Goal: Book appointment/travel/reservation

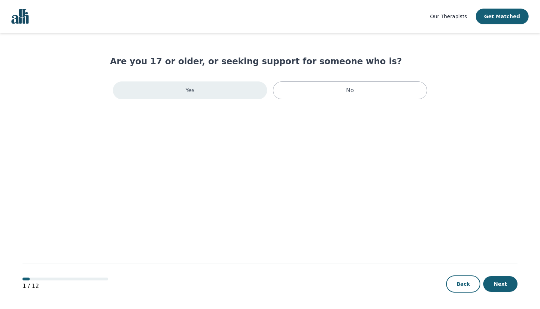
click at [208, 93] on div "Yes" at bounding box center [190, 90] width 154 height 18
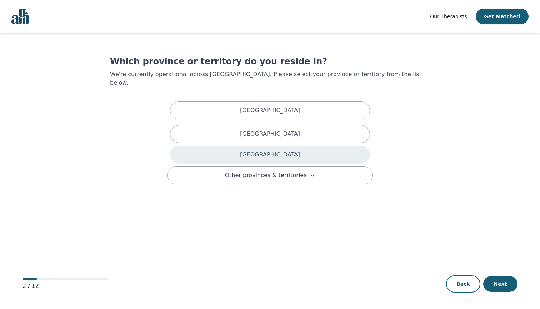
click at [229, 146] on div "Ontario" at bounding box center [270, 155] width 200 height 18
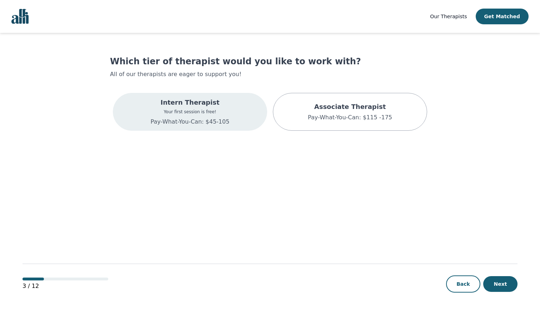
click at [220, 106] on p "Intern Therapist" at bounding box center [190, 102] width 79 height 10
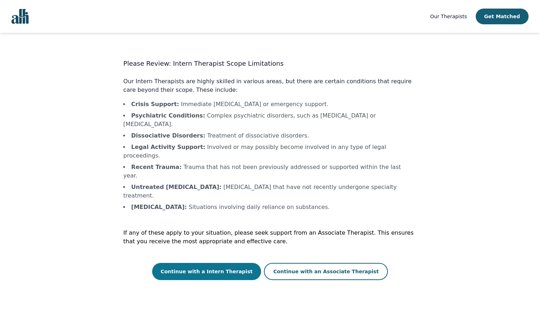
click at [238, 263] on button "Continue with a Intern Therapist" at bounding box center [206, 271] width 109 height 17
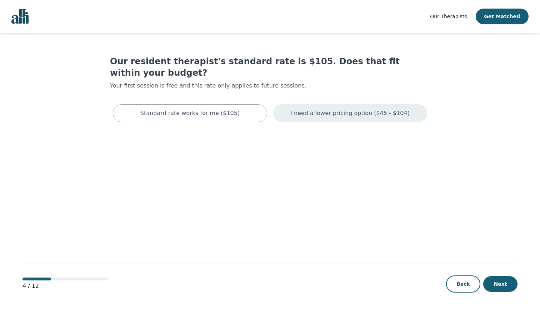
click at [303, 109] on p "I need a lower pricing option ($45 - $104)" at bounding box center [349, 113] width 119 height 9
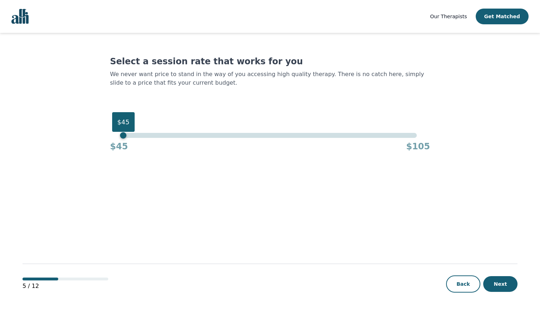
drag, startPoint x: 418, startPoint y: 137, endPoint x: 126, endPoint y: 136, distance: 292.4
click at [126, 136] on div "$45" at bounding box center [123, 135] width 6 height 6
click at [506, 283] on button "Next" at bounding box center [500, 284] width 34 height 16
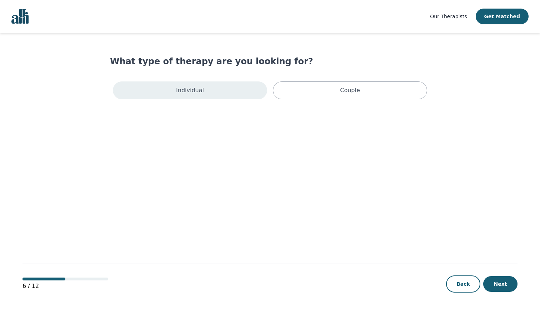
click at [237, 95] on div "Individual" at bounding box center [190, 90] width 154 height 18
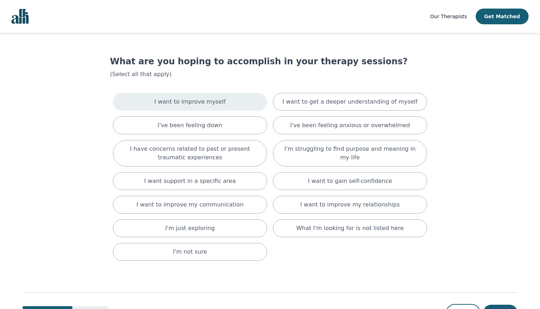
click at [237, 100] on div "I want to improve myself" at bounding box center [190, 102] width 154 height 18
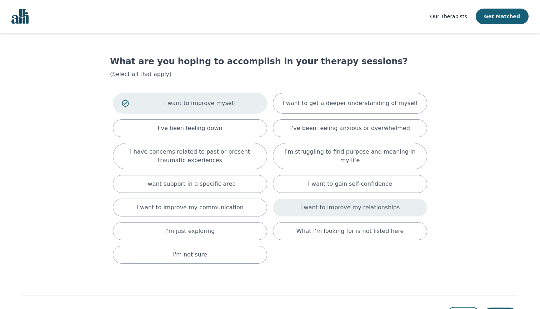
click at [310, 206] on p "I want to improve my relationships" at bounding box center [349, 207] width 99 height 9
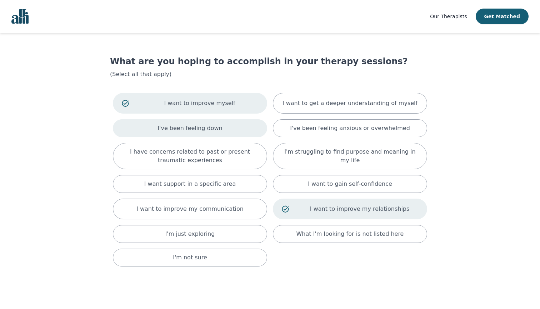
click at [213, 128] on p "I've been feeling down" at bounding box center [189, 128] width 65 height 9
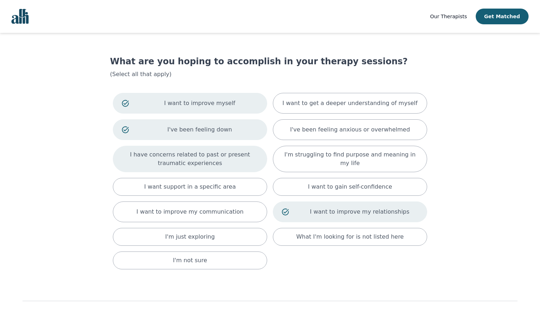
click at [210, 162] on p "I have concerns related to past or present traumatic experiences" at bounding box center [190, 158] width 136 height 17
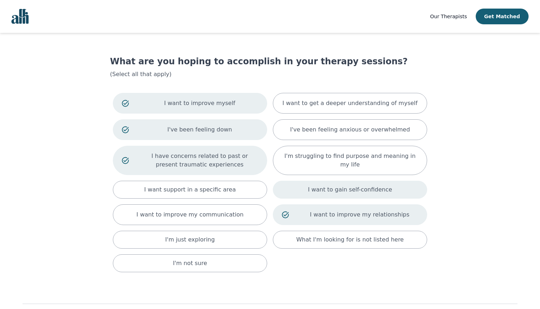
click at [323, 185] on p "I want to gain self-confidence" at bounding box center [350, 189] width 84 height 9
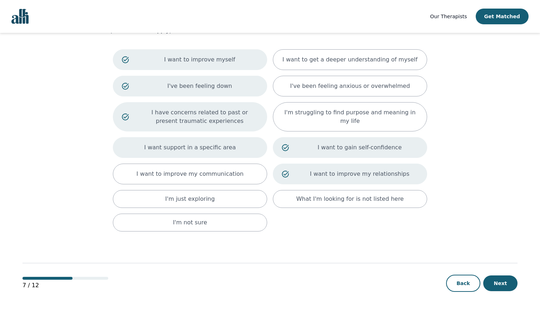
scroll to position [44, 0]
click at [230, 144] on p "I want support in a specific area" at bounding box center [190, 147] width 92 height 9
click at [497, 283] on button "Next" at bounding box center [500, 283] width 34 height 16
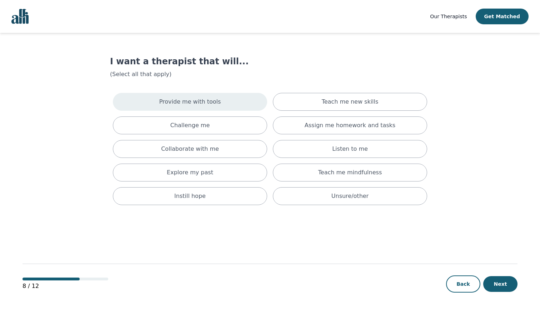
click at [151, 98] on div "Provide me with tools" at bounding box center [190, 102] width 154 height 18
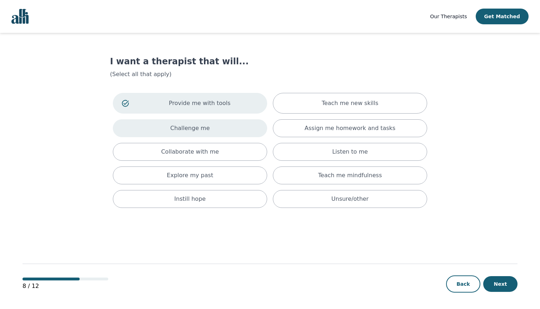
click at [157, 133] on div "Challenge me" at bounding box center [190, 128] width 154 height 18
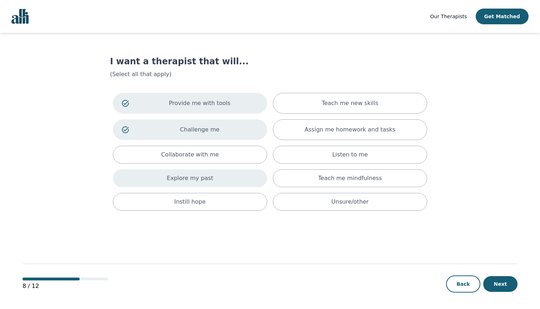
click at [169, 174] on p "Explore my past" at bounding box center [190, 178] width 46 height 9
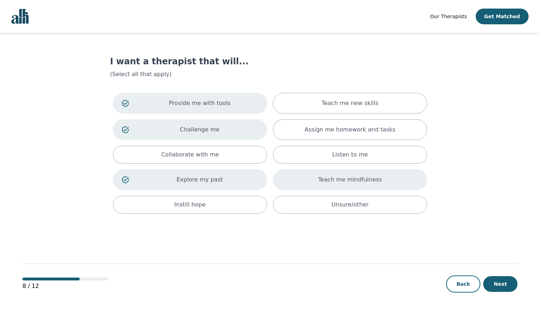
click at [318, 177] on div "Teach me mindfulness" at bounding box center [350, 179] width 154 height 21
click at [232, 166] on div "Provide me with tools Teach me new skills Challenge me Assign me homework and t…" at bounding box center [270, 153] width 320 height 126
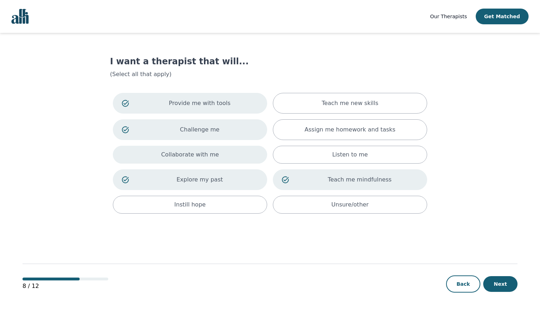
click at [233, 151] on div "Collaborate with me" at bounding box center [190, 155] width 154 height 18
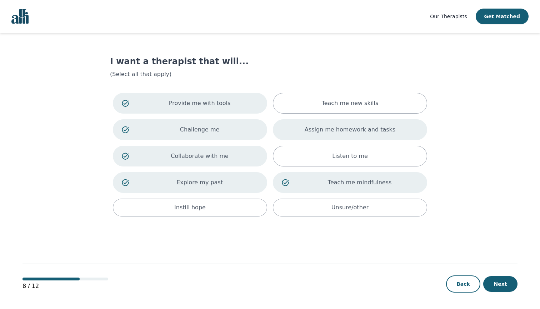
click at [336, 133] on p "Assign me homework and tasks" at bounding box center [350, 129] width 91 height 9
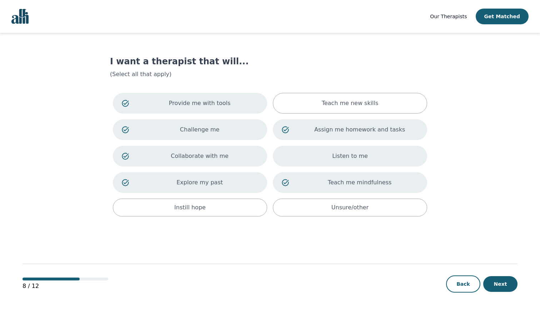
click at [344, 154] on p "Listen to me" at bounding box center [350, 156] width 36 height 9
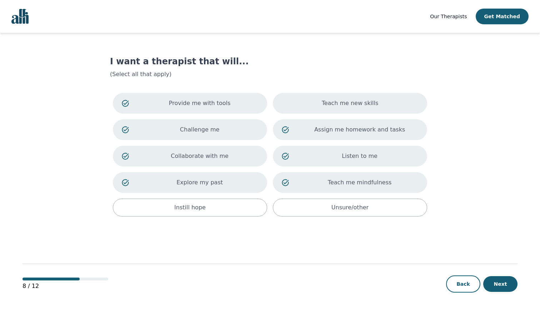
click at [373, 105] on p "Teach me new skills" at bounding box center [350, 103] width 57 height 9
click at [231, 205] on div "Instill hope" at bounding box center [190, 207] width 154 height 18
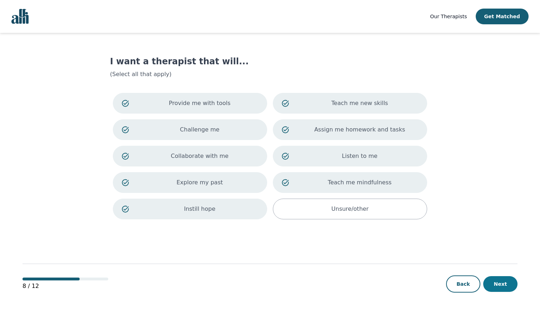
click at [501, 286] on button "Next" at bounding box center [500, 284] width 34 height 16
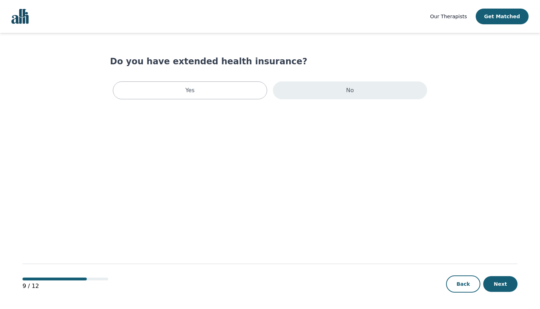
click at [316, 89] on div "No" at bounding box center [350, 90] width 154 height 18
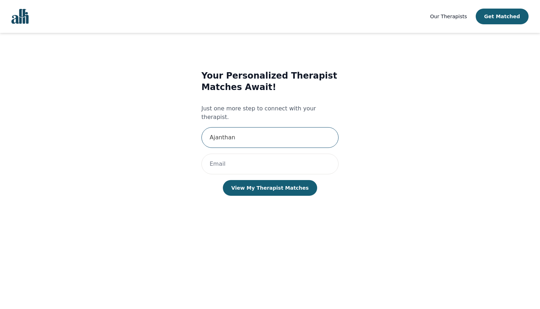
type input "Ajanthan"
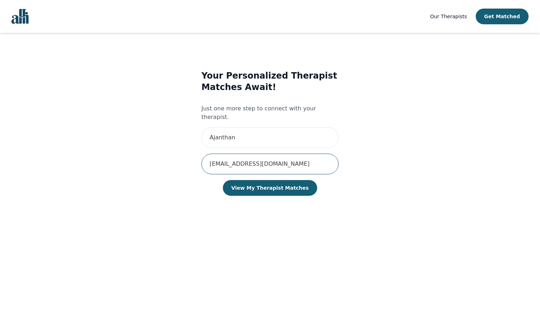
type input "ajanthanigasalam@gmail.com"
click at [270, 180] on button "View My Therapist Matches" at bounding box center [270, 188] width 95 height 16
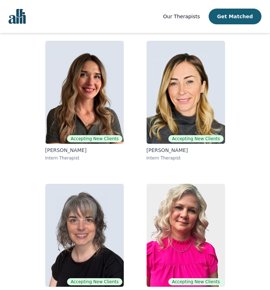
scroll to position [83, 0]
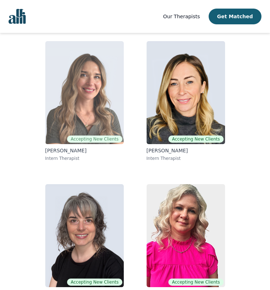
click at [96, 75] on img at bounding box center [84, 92] width 79 height 103
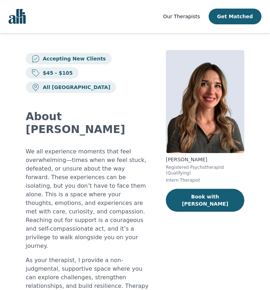
click at [186, 160] on p "Natalia Simachkevitch" at bounding box center [205, 159] width 79 height 7
copy p "Natalia Simachkevitch"
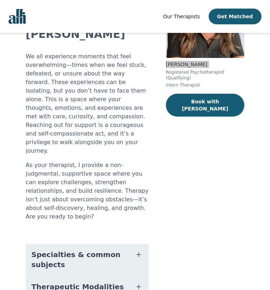
scroll to position [145, 0]
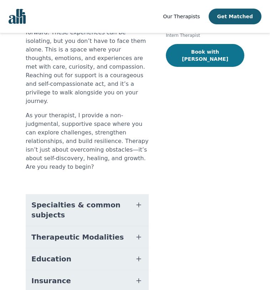
click at [193, 52] on button "Book with Natalia" at bounding box center [205, 55] width 79 height 23
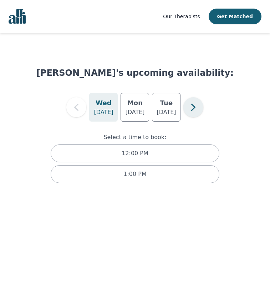
click at [198, 109] on icon "button" at bounding box center [193, 107] width 14 height 14
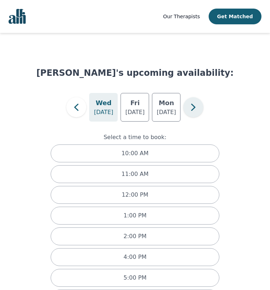
click at [198, 109] on icon "button" at bounding box center [193, 107] width 14 height 14
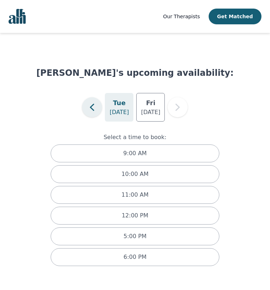
click at [94, 108] on icon "button" at bounding box center [92, 107] width 14 height 14
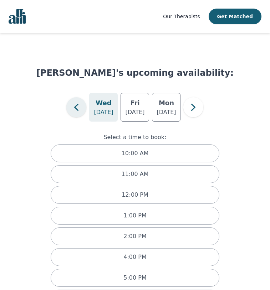
click at [77, 110] on icon "button" at bounding box center [76, 107] width 14 height 14
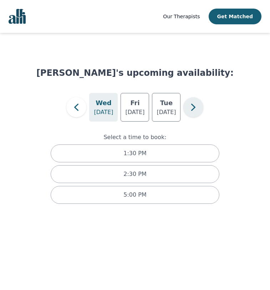
click at [189, 110] on icon "button" at bounding box center [193, 107] width 14 height 14
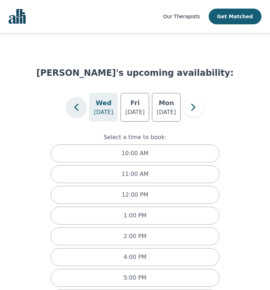
click at [75, 110] on icon "button" at bounding box center [76, 107] width 14 height 14
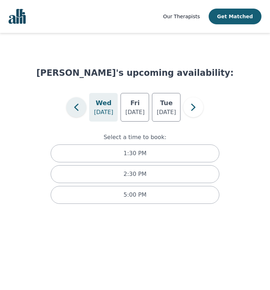
click at [75, 110] on icon "button" at bounding box center [76, 107] width 14 height 14
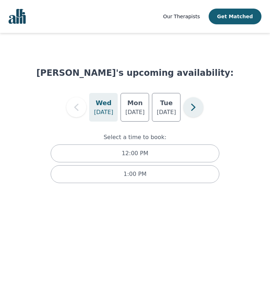
click at [190, 106] on icon "button" at bounding box center [193, 107] width 14 height 14
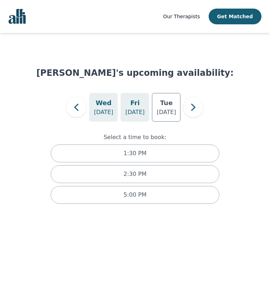
click at [135, 114] on p "Aug 29" at bounding box center [134, 112] width 19 height 9
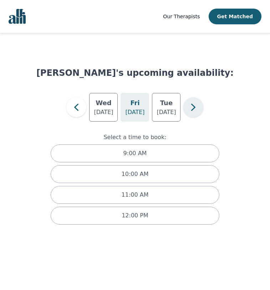
click at [201, 112] on icon "button" at bounding box center [193, 107] width 14 height 14
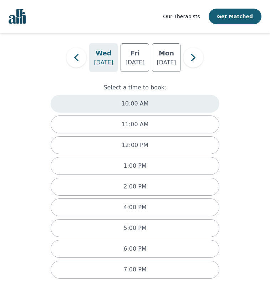
scroll to position [51, 0]
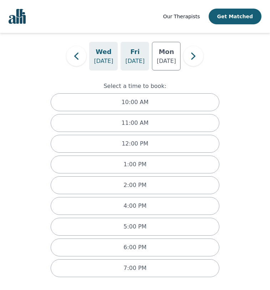
click at [138, 60] on p "Sep 5" at bounding box center [134, 61] width 19 height 9
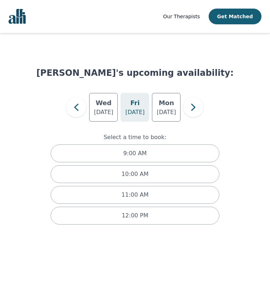
scroll to position [0, 0]
click at [165, 100] on h5 "Mon" at bounding box center [166, 103] width 15 height 10
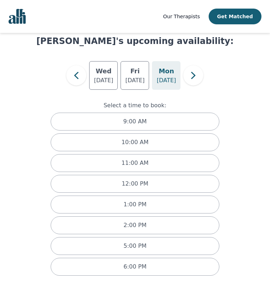
scroll to position [32, 0]
click at [79, 75] on icon "button" at bounding box center [76, 75] width 14 height 14
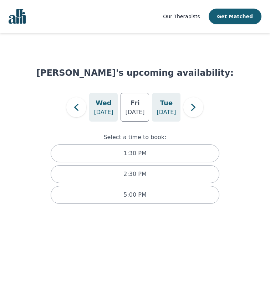
click at [155, 107] on div "Tue Sep 2" at bounding box center [166, 107] width 29 height 29
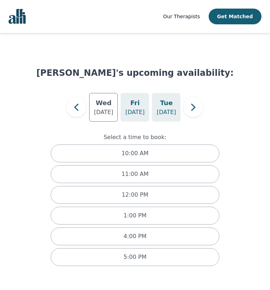
click at [141, 107] on div "Fri Aug 29" at bounding box center [135, 107] width 29 height 29
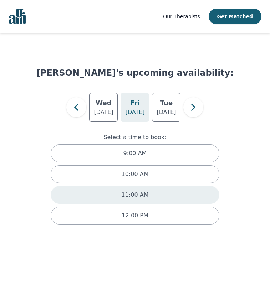
click at [146, 191] on p "11:00 AM" at bounding box center [135, 194] width 27 height 9
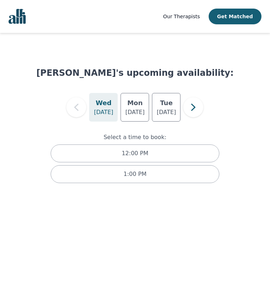
click at [148, 197] on html "Our Therapists Get Matched Natalia Simachkevitch's upcoming availability: Wed A…" at bounding box center [135, 98] width 270 height 197
click at [165, 111] on p "Aug 26" at bounding box center [166, 112] width 19 height 9
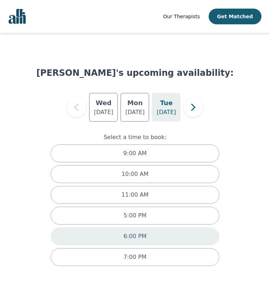
click at [115, 233] on div "6:00 PM" at bounding box center [135, 236] width 169 height 18
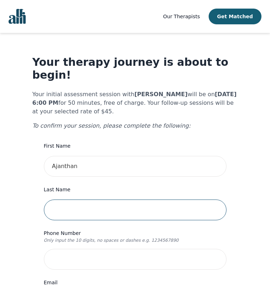
type input "A"
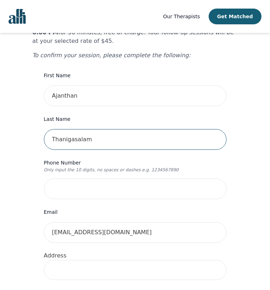
scroll to position [67, 0]
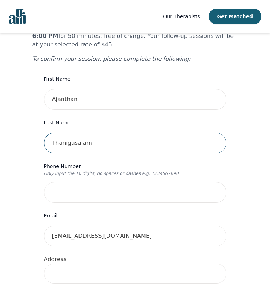
type input "Thanigasalam"
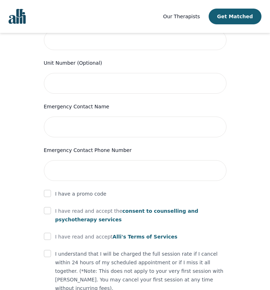
scroll to position [322, 0]
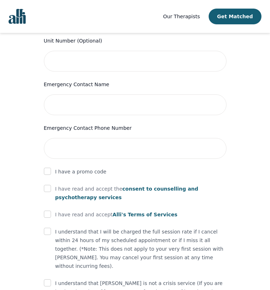
type input "4372192262"
click at [84, 184] on p "I have read and accept the consent to counselling and psychotherapy services" at bounding box center [140, 192] width 171 height 17
click at [44, 185] on input "checkbox" at bounding box center [47, 188] width 7 height 7
checkbox input "true"
click at [46, 210] on input "checkbox" at bounding box center [47, 213] width 7 height 7
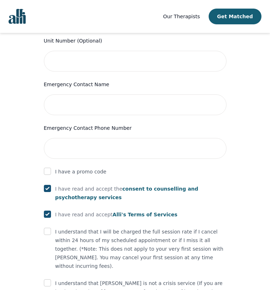
checkbox input "true"
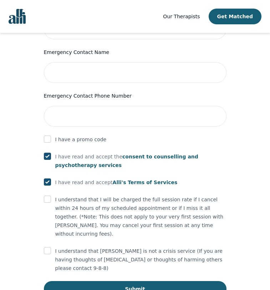
scroll to position [354, 0]
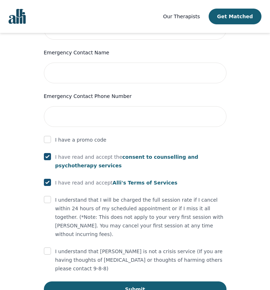
click at [47, 247] on input "checkbox" at bounding box center [47, 250] width 7 height 7
checkbox input "true"
click at [51, 195] on div "I understand that I will be charged the full session rate if I cancel within 24…" at bounding box center [135, 216] width 183 height 43
click at [49, 196] on input "checkbox" at bounding box center [47, 199] width 7 height 7
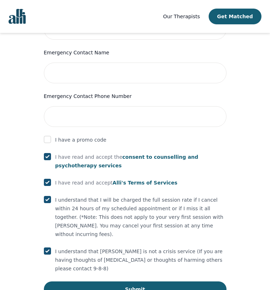
checkbox input "true"
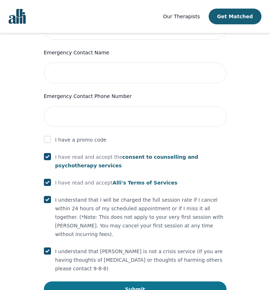
click at [77, 281] on button "Submit" at bounding box center [135, 289] width 183 height 16
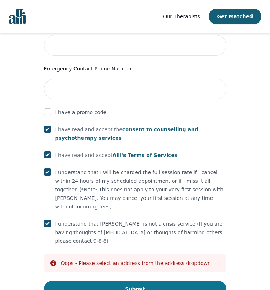
scroll to position [381, 0]
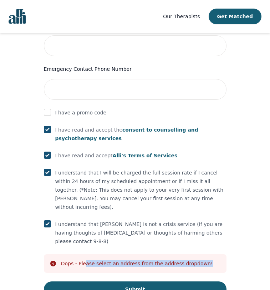
drag, startPoint x: 87, startPoint y: 232, endPoint x: 221, endPoint y: 233, distance: 134.6
click at [221, 254] on div "Info Oops - Please select an address from the address dropdown!" at bounding box center [135, 263] width 183 height 19
click at [134, 221] on form "First Name Ajanthan Last Name Thanigasalam Phone Number Only input the 10 digit…" at bounding box center [135, 28] width 183 height 536
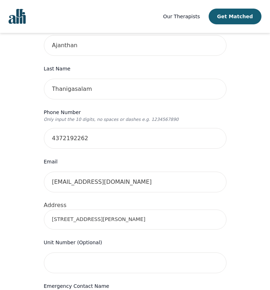
scroll to position [84, 0]
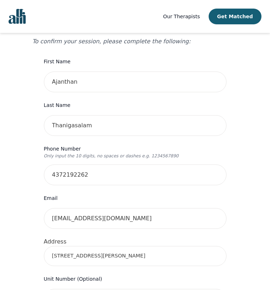
click at [125, 246] on input "33 Neelands Cres, Toronto, ON M1E 0B6, Canada" at bounding box center [135, 256] width 183 height 20
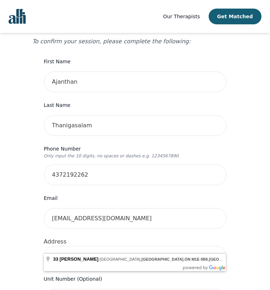
click at [125, 246] on input "33 Neelands Cres, Toronto, ON M1E 0B6, Canada" at bounding box center [135, 256] width 183 height 20
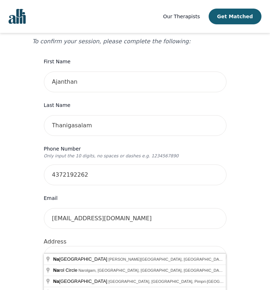
type input "n"
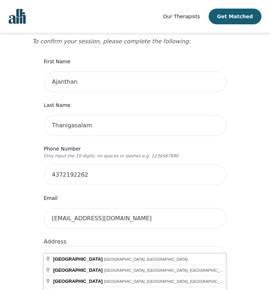
type input "N/A"
click at [29, 226] on div "Your therapy journey is about to begin! Your initial assessment session with Na…" at bounding box center [135, 283] width 253 height 668
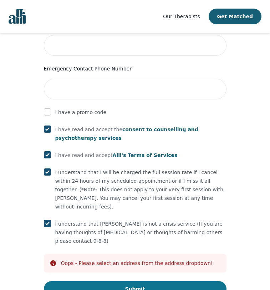
scroll to position [381, 0]
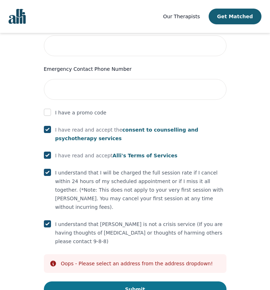
click at [77, 281] on button "Submit" at bounding box center [135, 289] width 183 height 16
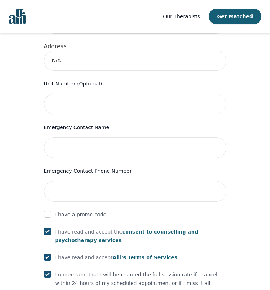
scroll to position [263, 0]
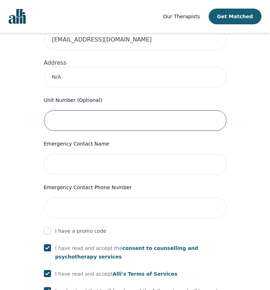
click at [65, 110] on input "text" at bounding box center [135, 120] width 183 height 21
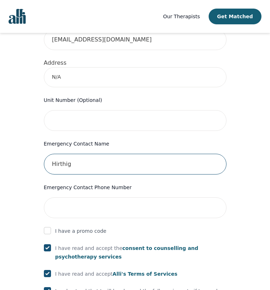
click at [167, 154] on input "Hirthig" at bounding box center [135, 164] width 183 height 21
type input "Ajan"
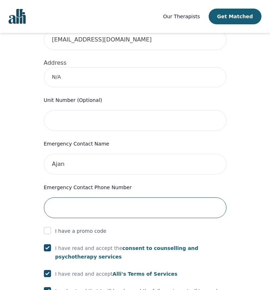
click at [160, 201] on input "tel" at bounding box center [135, 207] width 183 height 21
type input "4372192262"
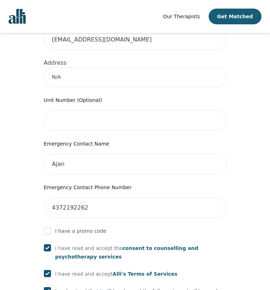
click at [228, 216] on div "Your therapy journey is about to begin! Your initial assessment session with Na…" at bounding box center [135, 104] width 206 height 622
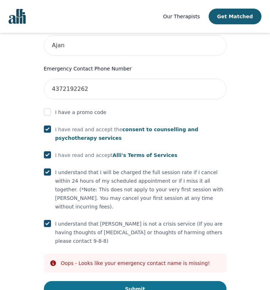
scroll to position [381, 0]
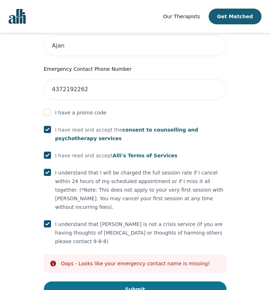
click at [162, 281] on button "Submit" at bounding box center [135, 289] width 183 height 16
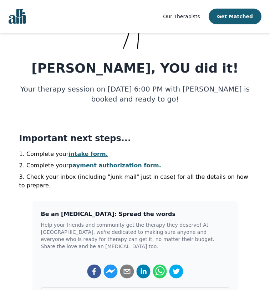
scroll to position [80, 0]
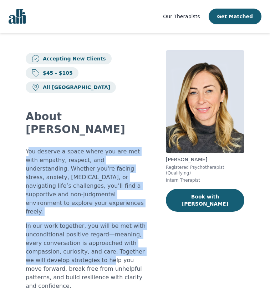
drag, startPoint x: 27, startPoint y: 126, endPoint x: 65, endPoint y: 213, distance: 95.0
click at [65, 213] on div "You deserve a space where you are met with empathy, respect, and understanding.…" at bounding box center [87, 230] width 123 height 166
click at [65, 221] on p "In our work together, you will be met with unconditional positive regard—meanin…" at bounding box center [87, 255] width 123 height 69
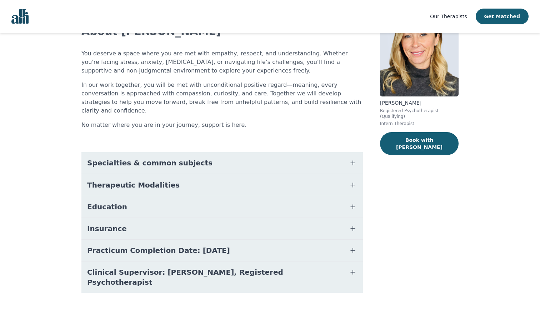
scroll to position [56, 0]
click at [163, 196] on button "Education" at bounding box center [221, 206] width 281 height 21
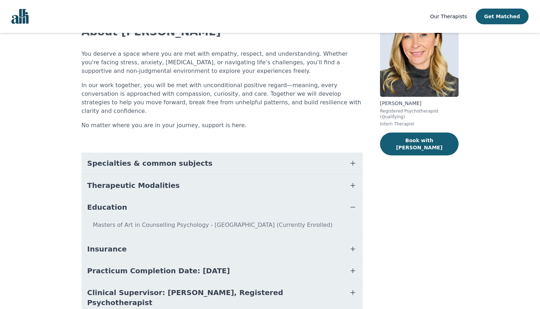
click at [163, 196] on button "Education" at bounding box center [221, 206] width 281 height 21
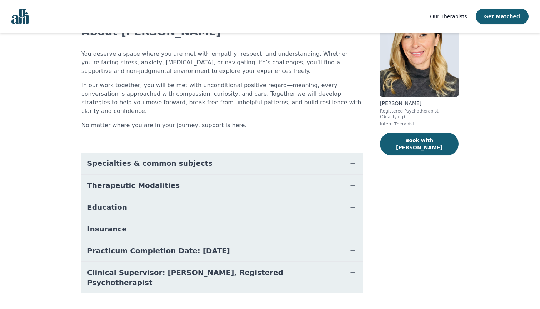
click at [161, 218] on button "Insurance" at bounding box center [221, 228] width 281 height 21
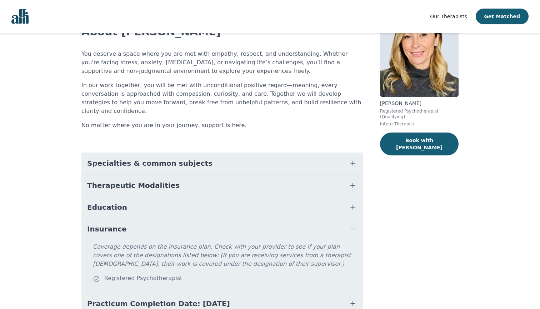
click at [161, 218] on button "Insurance" at bounding box center [221, 228] width 281 height 21
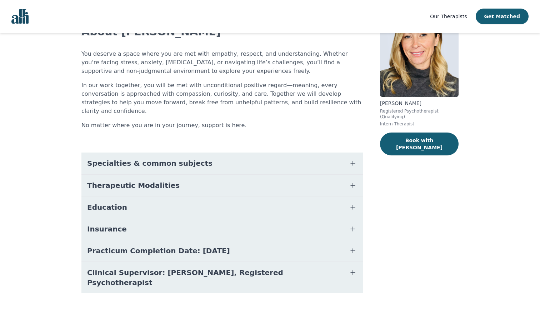
click at [167, 175] on button "Therapeutic Modalities" at bounding box center [221, 185] width 281 height 21
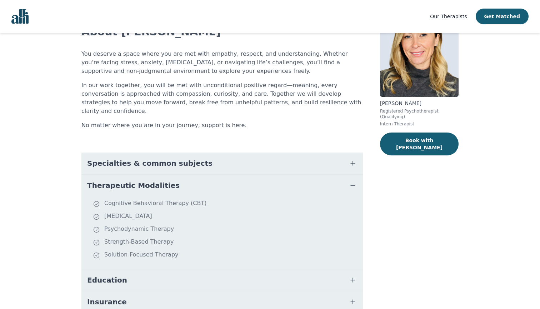
click at [167, 175] on button "Therapeutic Modalities" at bounding box center [221, 185] width 281 height 21
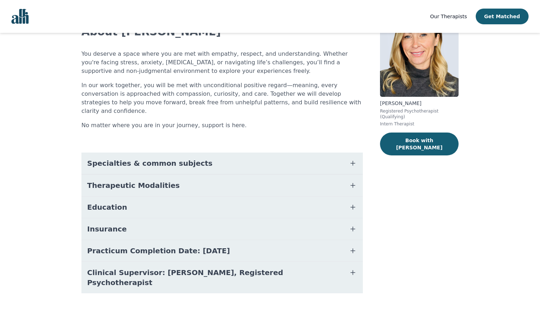
click at [170, 158] on span "Specialties & common subjects" at bounding box center [149, 163] width 125 height 10
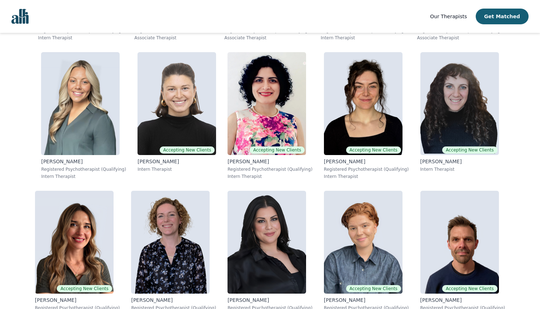
scroll to position [1233, 0]
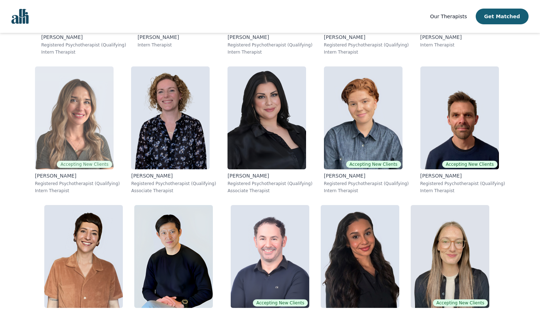
click at [53, 178] on p "Natalia Simachkevitch" at bounding box center [77, 175] width 85 height 7
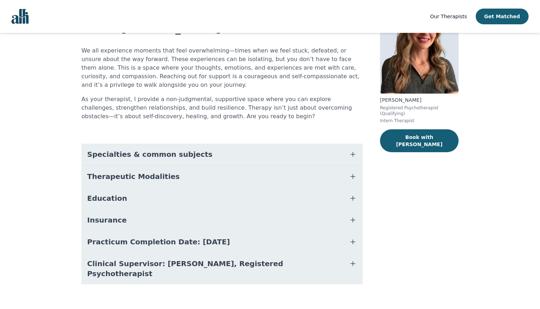
scroll to position [59, 0]
click at [139, 147] on button "Specialties & common subjects" at bounding box center [221, 154] width 281 height 21
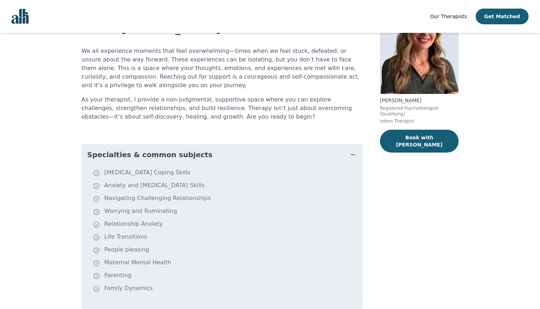
click at [142, 155] on span "Specialties & common subjects" at bounding box center [149, 155] width 125 height 10
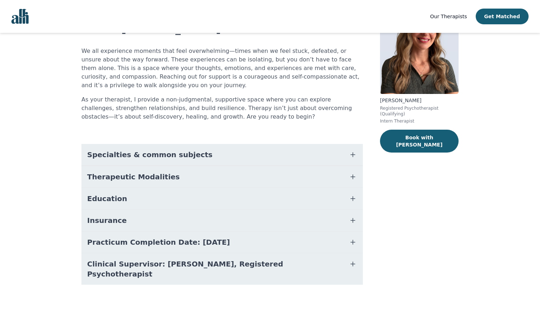
click at [142, 155] on span "Specialties & common subjects" at bounding box center [149, 155] width 125 height 10
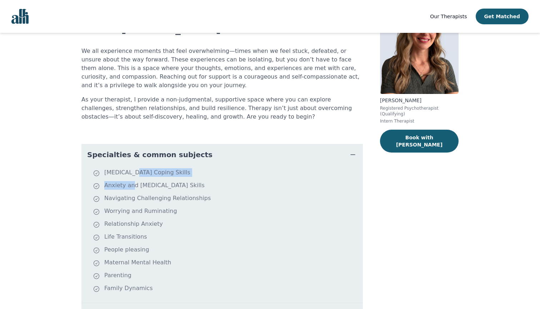
drag, startPoint x: 133, startPoint y: 175, endPoint x: 132, endPoint y: 184, distance: 8.7
click at [132, 184] on ul "Depression Coping Skills Anxiety and Stress Management Skills Navigating Challe…" at bounding box center [222, 233] width 276 height 131
click at [132, 173] on li "[MEDICAL_DATA] Coping Skills" at bounding box center [226, 173] width 267 height 10
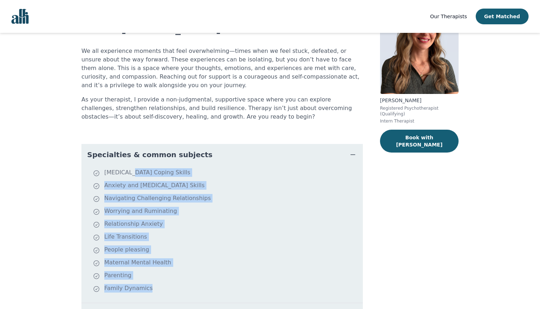
drag, startPoint x: 132, startPoint y: 173, endPoint x: 150, endPoint y: 297, distance: 124.8
click at [150, 297] on ul "Depression Coping Skills Anxiety and Stress Management Skills Navigating Challe…" at bounding box center [222, 233] width 276 height 131
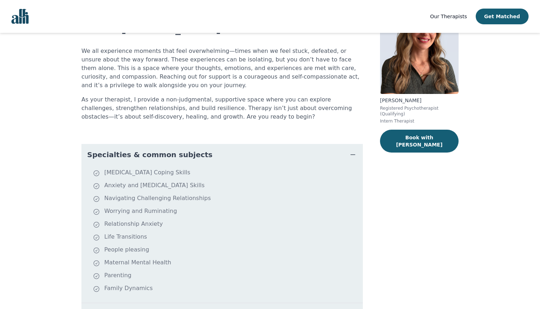
click at [130, 73] on p "We all experience moments that feel overwhelming—times when we feel stuck, defe…" at bounding box center [221, 68] width 281 height 43
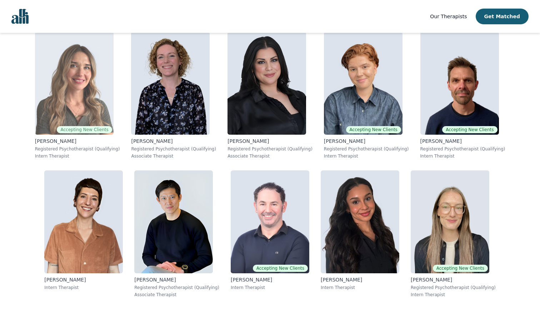
scroll to position [1271, 0]
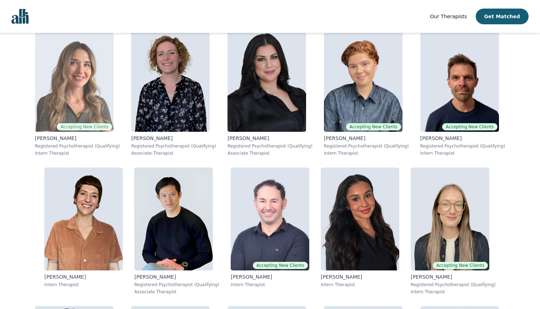
click at [66, 142] on p "Natalia Simachkevitch" at bounding box center [77, 138] width 85 height 7
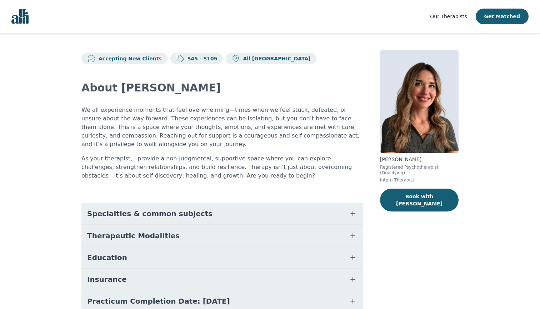
click at [124, 206] on button "Specialties & common subjects" at bounding box center [221, 213] width 281 height 21
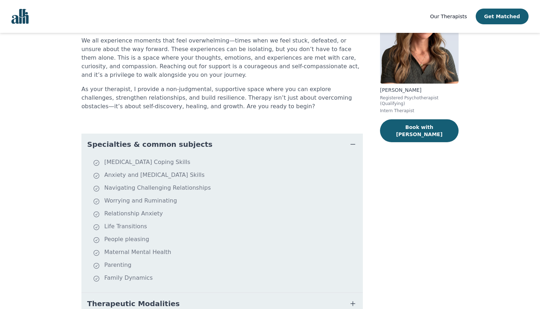
scroll to position [80, 0]
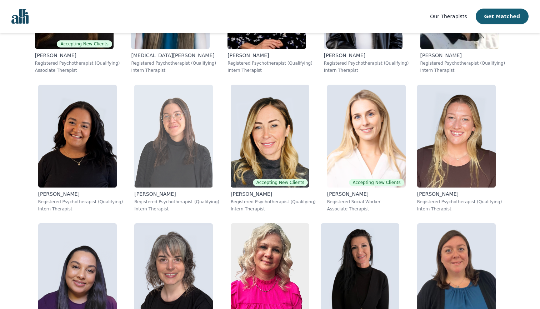
scroll to position [2967, 0]
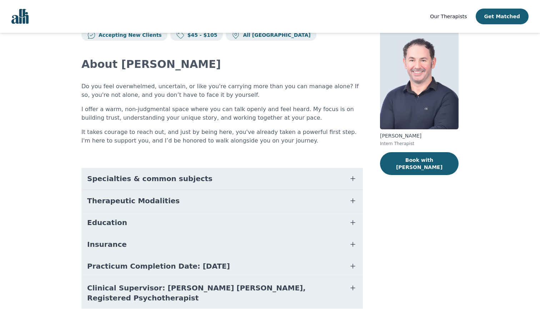
scroll to position [31, 0]
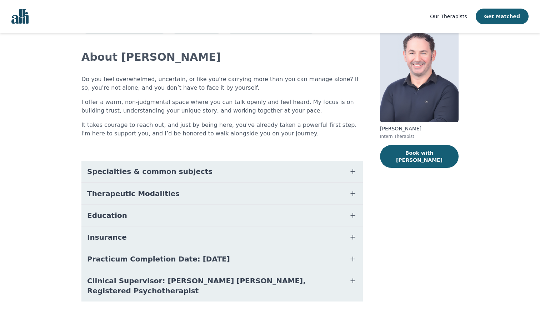
click at [245, 172] on button "Specialties & common subjects" at bounding box center [221, 171] width 281 height 21
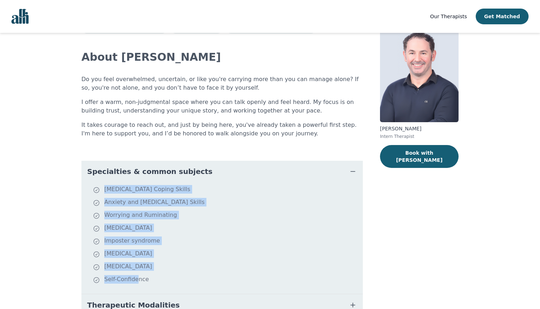
drag, startPoint x: 139, startPoint y: 278, endPoint x: 135, endPoint y: 185, distance: 93.6
click at [135, 185] on dd "[MEDICAL_DATA] Coping Skills Anxiety and [MEDICAL_DATA] Skills Worrying and Rum…" at bounding box center [221, 237] width 281 height 111
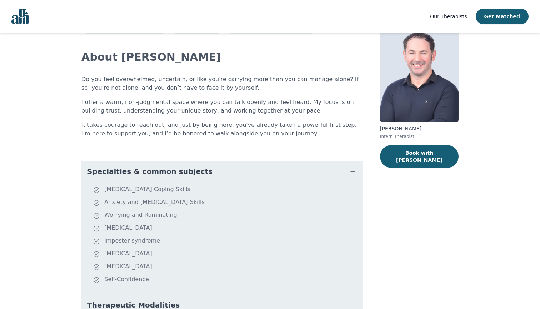
click at [196, 124] on p "It takes courage to reach out, and just by being here, you've already taken a p…" at bounding box center [221, 129] width 281 height 17
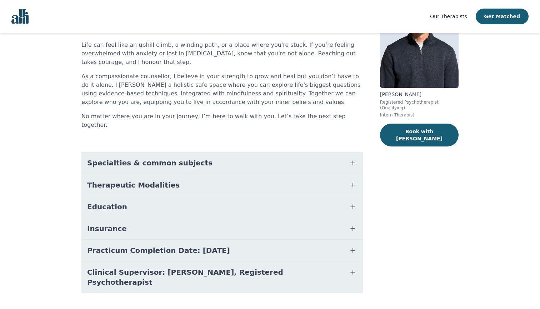
scroll to position [65, 0]
click at [203, 181] on button "Therapeutic Modalities" at bounding box center [221, 185] width 281 height 21
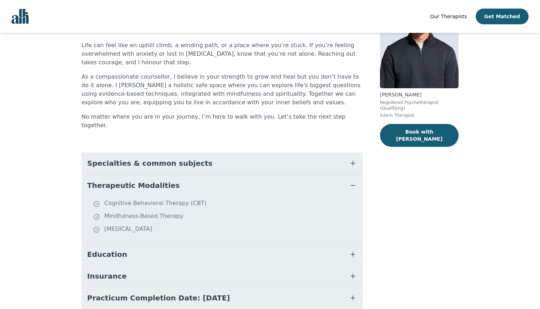
click at [208, 161] on button "Specialties & common subjects" at bounding box center [221, 162] width 281 height 21
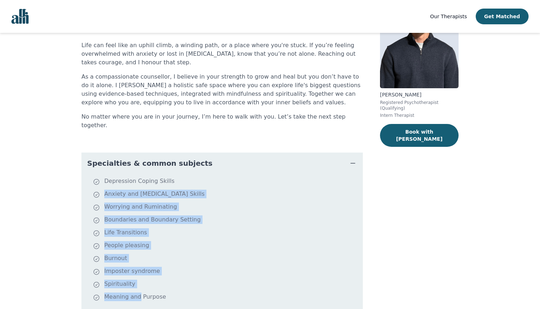
drag, startPoint x: 125, startPoint y: 178, endPoint x: 137, endPoint y: 291, distance: 113.1
click at [137, 291] on ul "[MEDICAL_DATA] Coping Skills Anxiety and [MEDICAL_DATA] Skills Worrying and Rum…" at bounding box center [222, 242] width 276 height 131
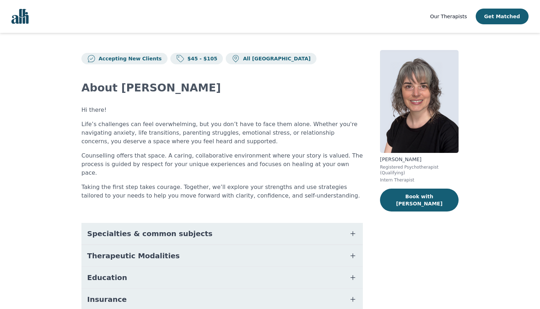
click at [276, 230] on button "Specialties & common subjects" at bounding box center [221, 233] width 281 height 21
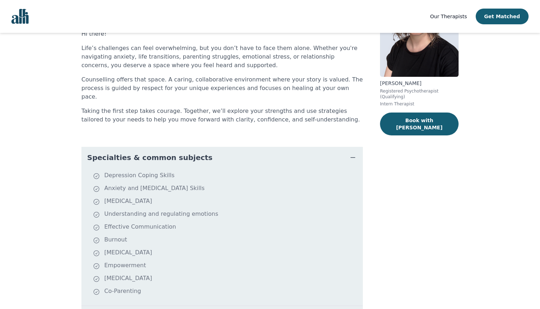
scroll to position [115, 0]
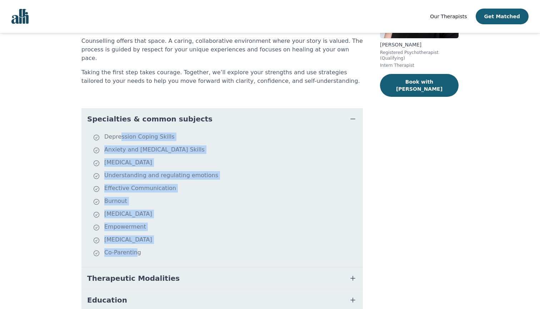
drag, startPoint x: 135, startPoint y: 243, endPoint x: 120, endPoint y: 127, distance: 116.6
click at [121, 132] on ul "[MEDICAL_DATA] Coping Skills Anxiety and [MEDICAL_DATA] Skills [MEDICAL_DATA] U…" at bounding box center [222, 197] width 276 height 131
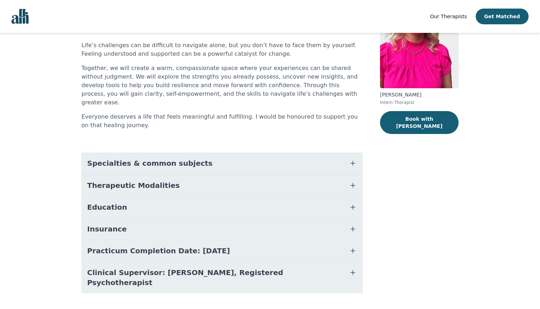
click at [179, 158] on span "Specialties & common subjects" at bounding box center [149, 163] width 125 height 10
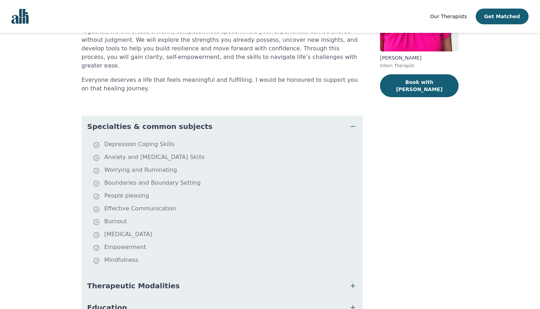
scroll to position [112, 0]
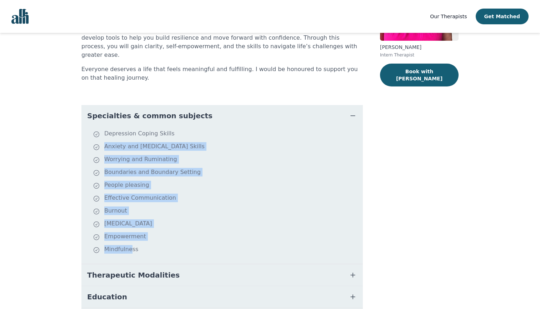
drag, startPoint x: 130, startPoint y: 240, endPoint x: 123, endPoint y: 131, distance: 108.4
click at [123, 131] on ul "Depression Coping Skills Anxiety and Stress Management Skills Worrying and Rumi…" at bounding box center [222, 194] width 276 height 131
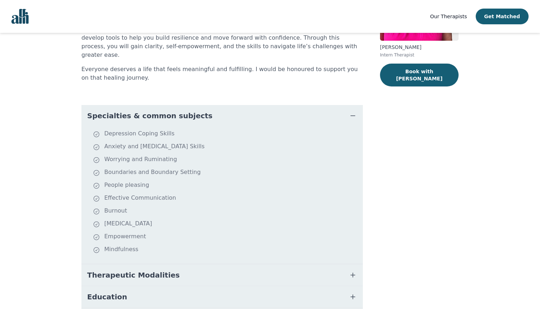
click at [123, 129] on li "Depression Coping Skills" at bounding box center [226, 134] width 267 height 10
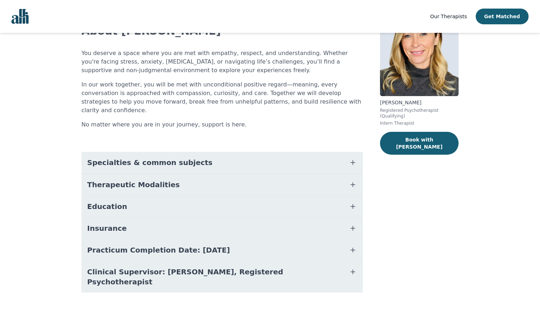
scroll to position [56, 0]
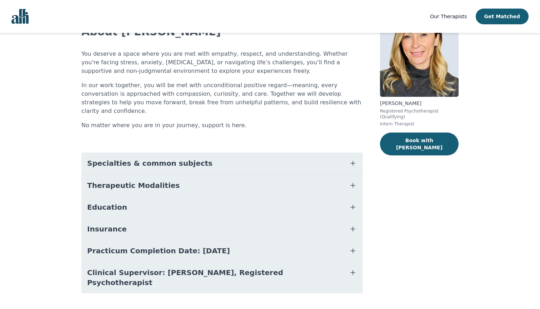
click at [192, 154] on button "Specialties & common subjects" at bounding box center [221, 162] width 281 height 21
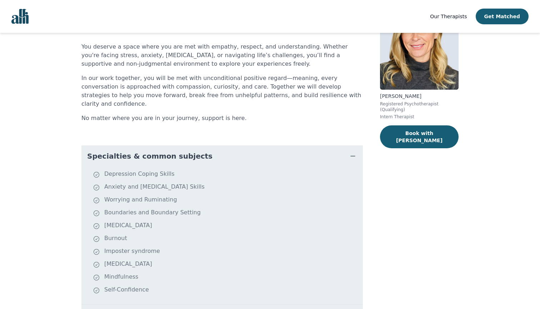
scroll to position [64, 0]
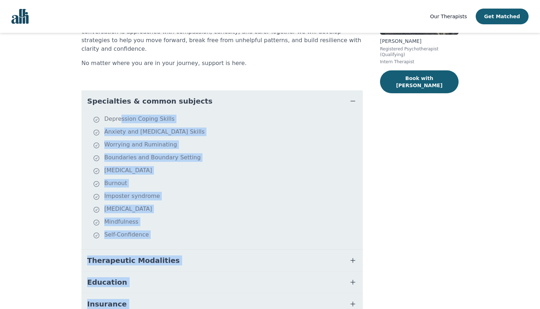
drag, startPoint x: 120, startPoint y: 165, endPoint x: 153, endPoint y: 304, distance: 143.1
click at [153, 304] on div "Specialties & common subjects [MEDICAL_DATA] Coping Skills Anxiety and [MEDICAL…" at bounding box center [221, 229] width 281 height 278
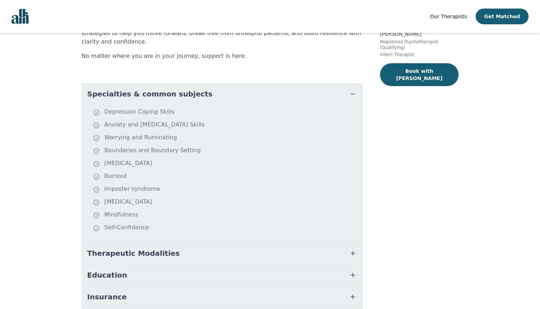
click at [1, 135] on main "Accepting New Clients $45 - $105 All Canada About [PERSON_NAME] You deserve a s…" at bounding box center [270, 152] width 540 height 488
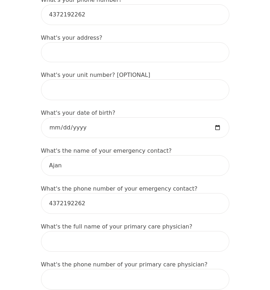
scroll to position [316, 0]
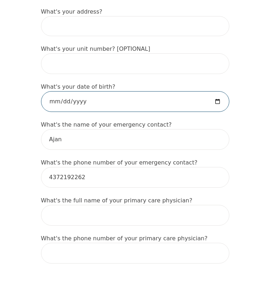
click at [115, 107] on input "date" at bounding box center [135, 101] width 188 height 21
type input "2001-08-20"
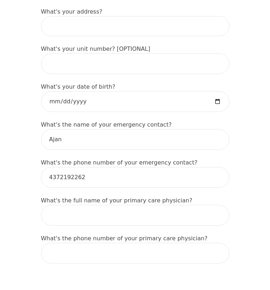
click at [35, 131] on div "Intake Assessment for Ajanthan Thanigasalam Part 1 of 2: Tell Us About Yourself…" at bounding box center [135, 251] width 206 height 1077
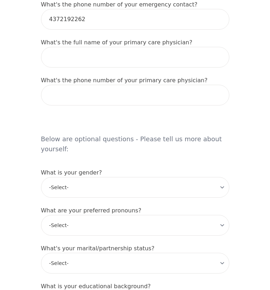
scroll to position [489, 0]
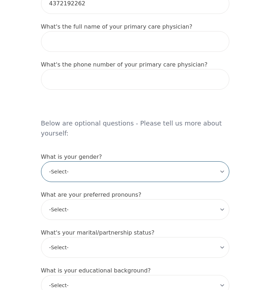
select select "male"
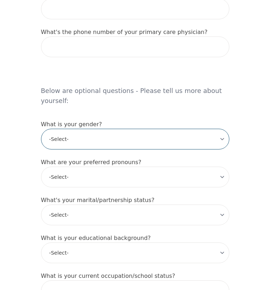
scroll to position [523, 0]
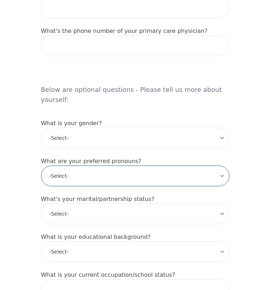
select select "he/him"
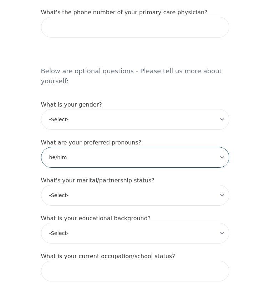
scroll to position [543, 0]
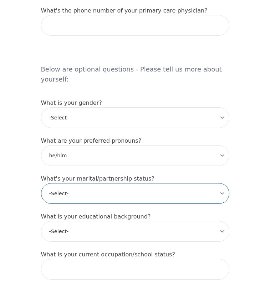
select select "Single"
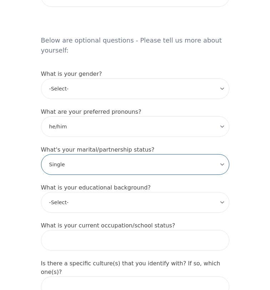
scroll to position [576, 0]
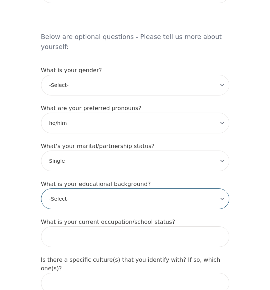
select select "Bachelor degree"
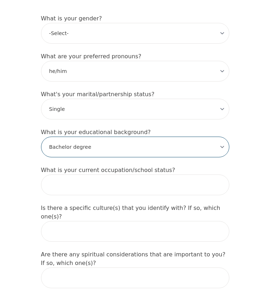
scroll to position [656, 0]
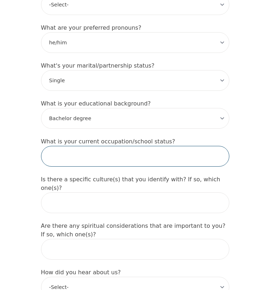
click at [80, 146] on input "text" at bounding box center [135, 156] width 188 height 21
type input "Student of graduate program/working part time"
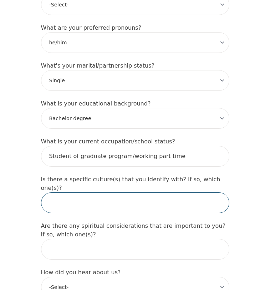
click at [79, 193] on input "text" at bounding box center [135, 202] width 188 height 21
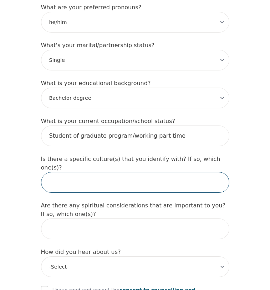
scroll to position [687, 0]
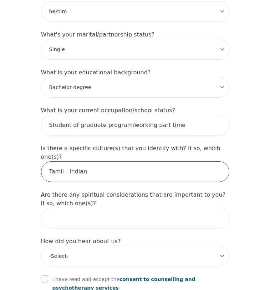
type input "Tamil - Indian"
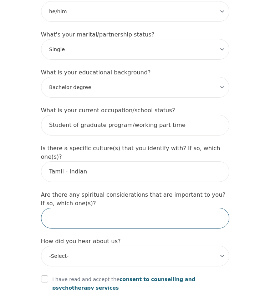
click at [81, 207] on input "text" at bounding box center [135, 217] width 188 height 21
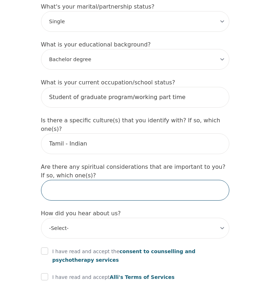
scroll to position [735, 0]
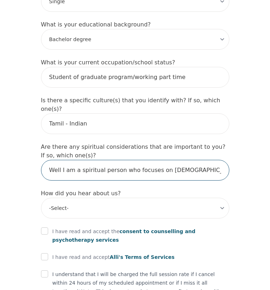
type input "Well I am a spiritual person who focuses on hinduism but therapy is all about s…"
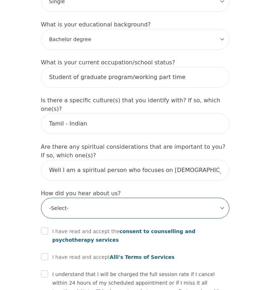
select select "Friend"
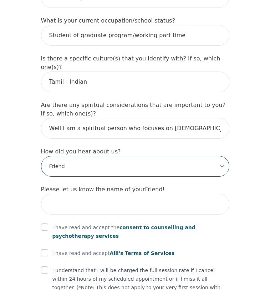
scroll to position [779, 0]
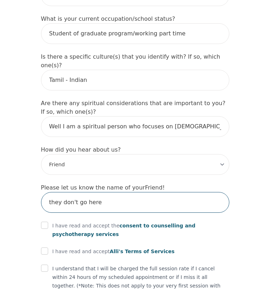
type input "they don't go here"
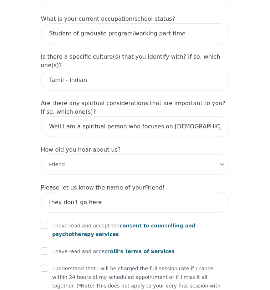
click at [91, 221] on p "I have read and accept the consent to counselling and psychotherapy services" at bounding box center [140, 229] width 177 height 17
click at [89, 221] on p "I have read and accept the consent to counselling and psychotherapy services" at bounding box center [140, 229] width 177 height 17
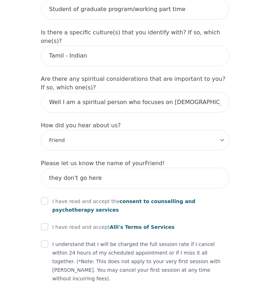
scroll to position [808, 0]
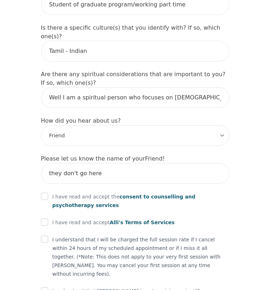
click at [49, 192] on div "I have read and accept the consent to counselling and psychotherapy services" at bounding box center [135, 200] width 188 height 17
click at [46, 192] on input "checkbox" at bounding box center [44, 195] width 7 height 7
checkbox input "true"
click at [48, 218] on input "checkbox" at bounding box center [44, 221] width 7 height 7
checkbox input "true"
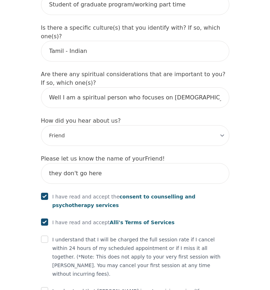
click at [46, 235] on input "checkbox" at bounding box center [44, 238] width 7 height 7
checkbox input "true"
click at [46, 287] on input "checkbox" at bounding box center [44, 290] width 7 height 7
checkbox input "true"
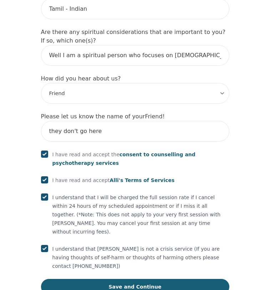
scroll to position [849, 0]
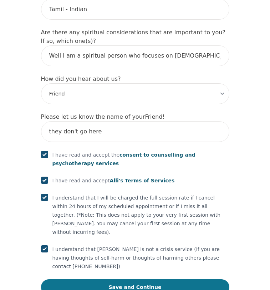
click at [101, 279] on button "Save and Continue" at bounding box center [135, 287] width 188 height 16
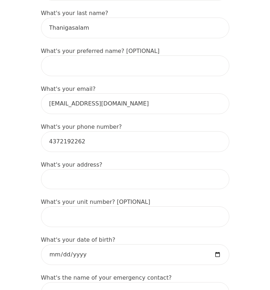
scroll to position [123, 0]
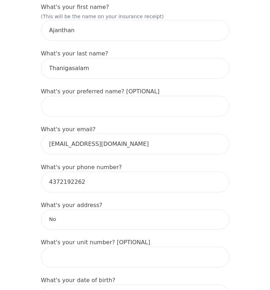
type input "N"
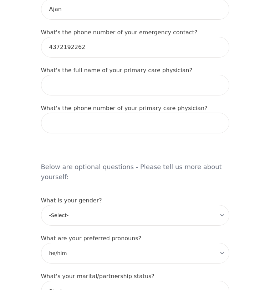
scroll to position [197, 0]
